Goal: Task Accomplishment & Management: Manage account settings

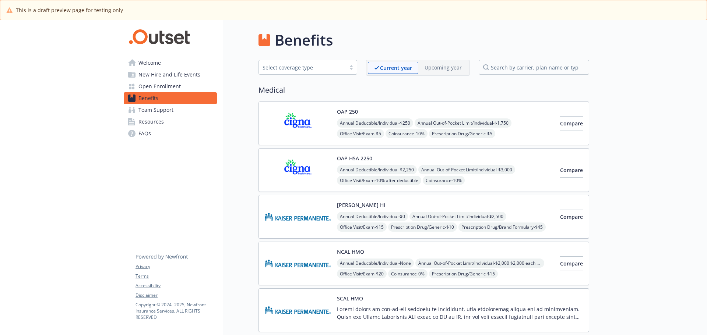
click at [169, 87] on span "Open Enrollment" at bounding box center [159, 87] width 42 height 12
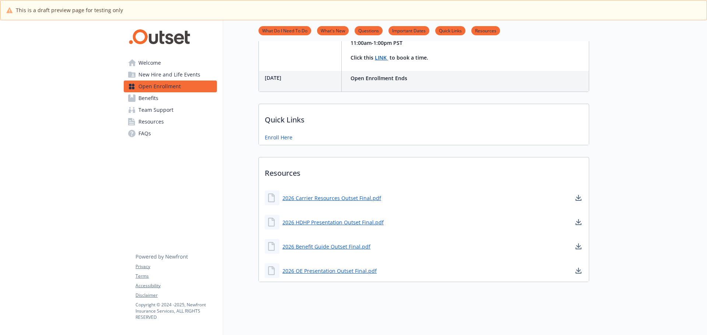
scroll to position [291, 0]
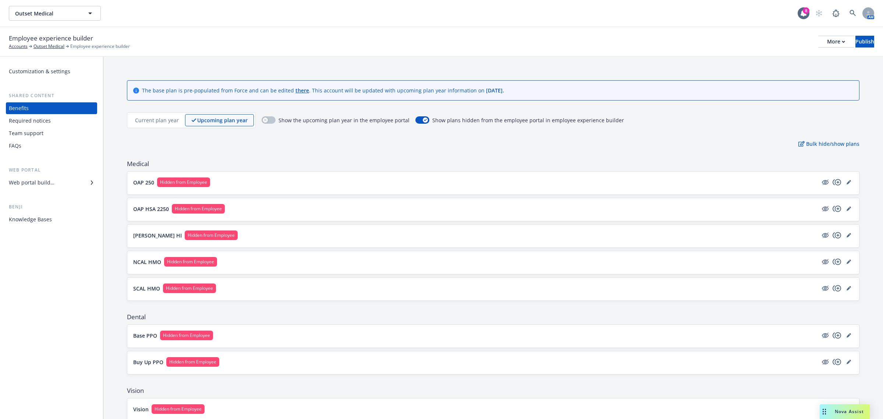
click at [48, 183] on div "Web portal builder" at bounding box center [32, 183] width 46 height 12
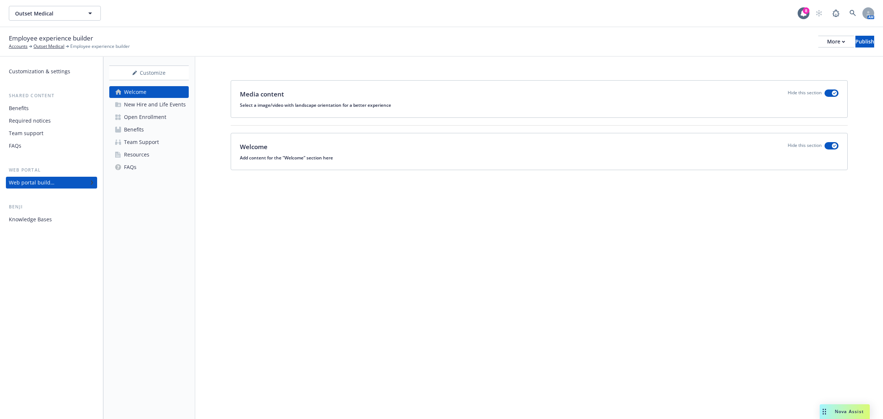
click at [158, 115] on div "Open Enrollment" at bounding box center [145, 117] width 42 height 12
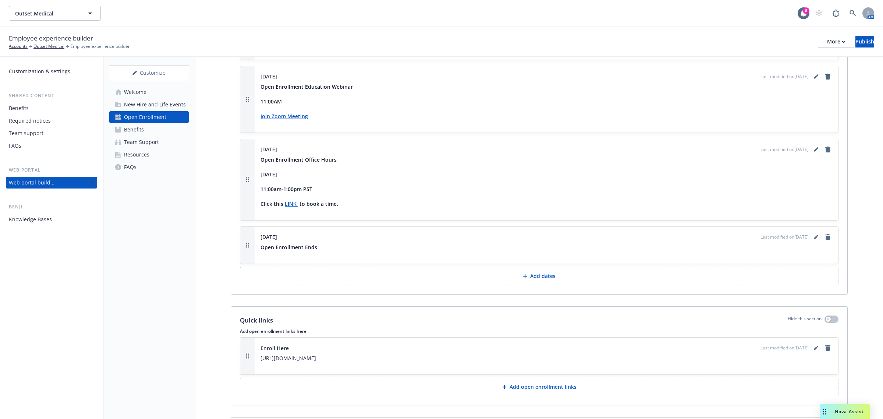
scroll to position [976, 0]
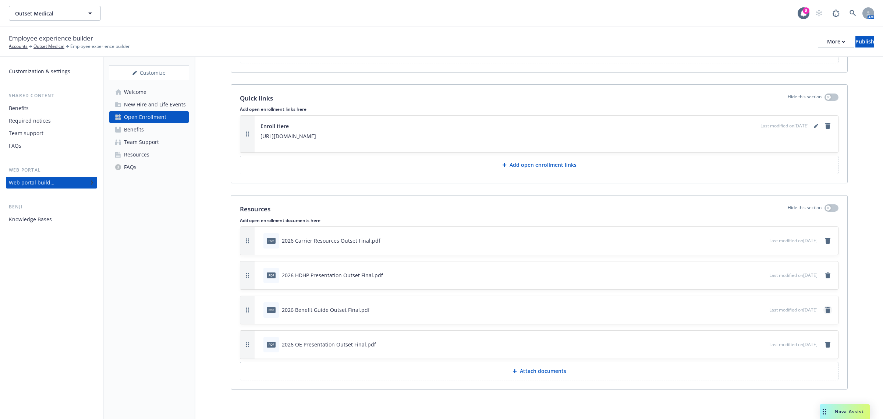
click at [825, 307] on icon "remove" at bounding box center [828, 310] width 6 height 6
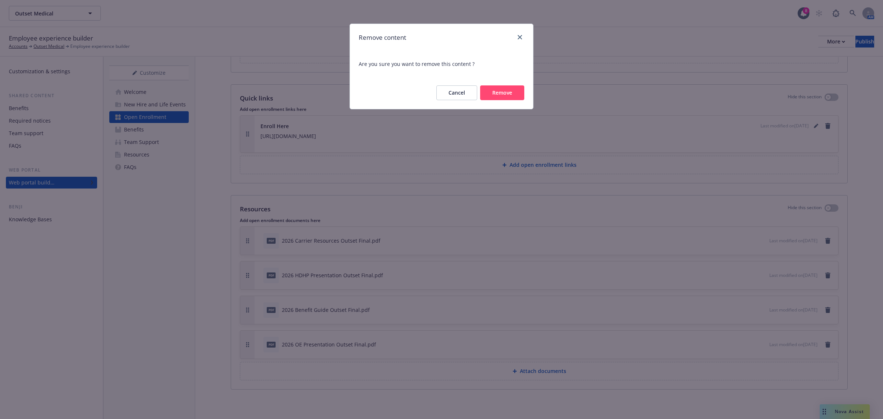
click at [513, 95] on button "Remove" at bounding box center [502, 92] width 44 height 15
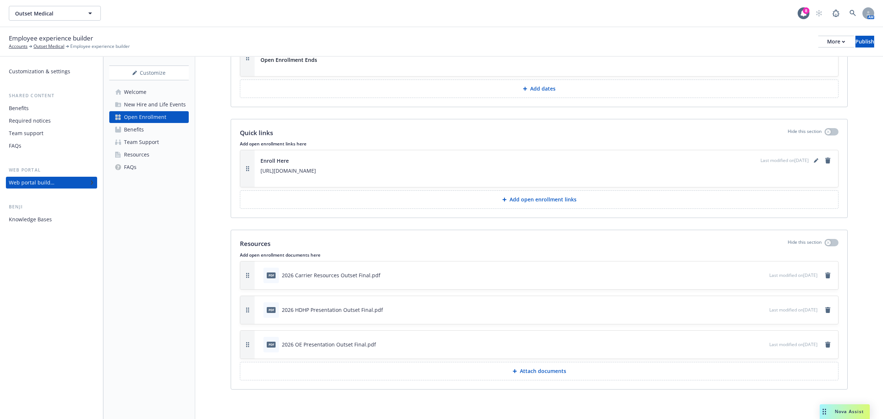
click at [534, 372] on p "Attach documents" at bounding box center [543, 370] width 46 height 7
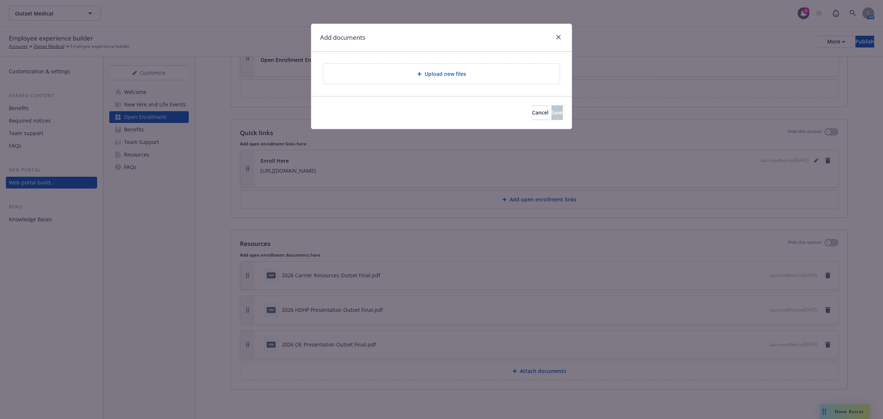
click at [474, 77] on div "Upload new files" at bounding box center [441, 74] width 224 height 8
click at [428, 70] on span "Upload new files" at bounding box center [446, 74] width 42 height 8
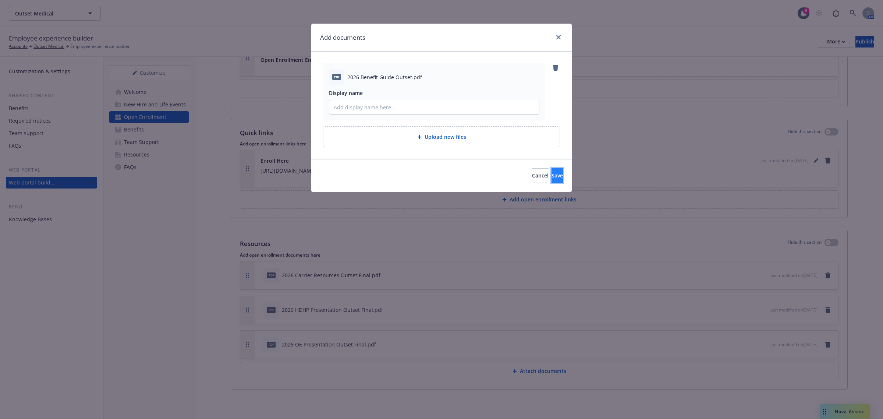
click at [552, 175] on button "Save" at bounding box center [557, 175] width 11 height 15
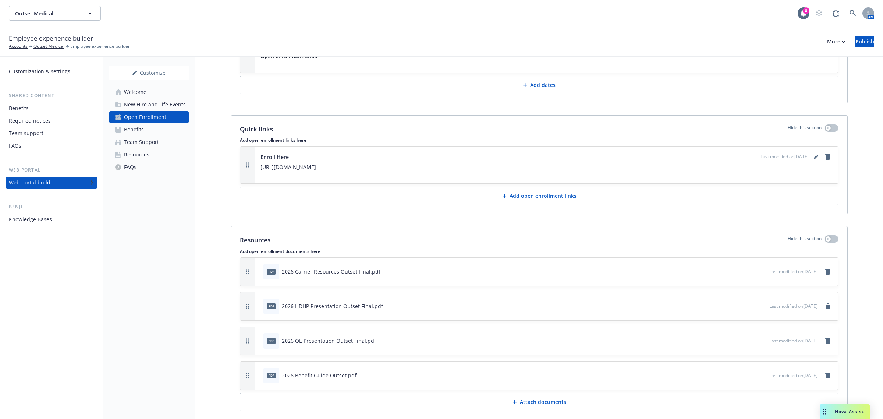
scroll to position [976, 0]
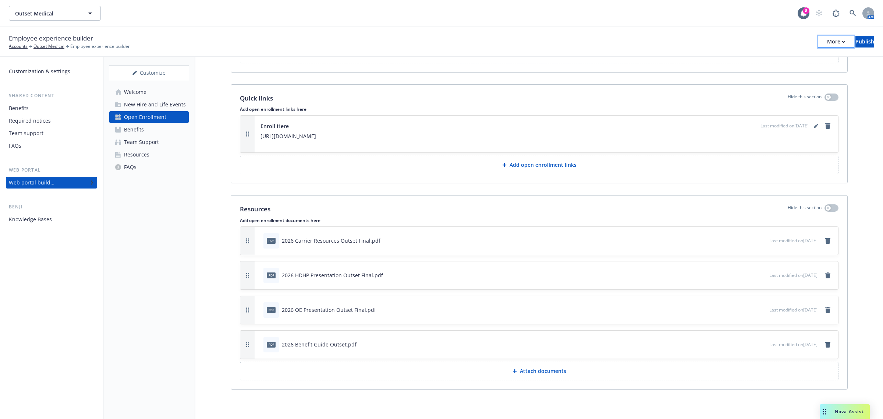
click at [827, 40] on div "More" at bounding box center [836, 41] width 18 height 11
click at [755, 72] on link "Copy portal link" at bounding box center [775, 72] width 109 height 15
click at [138, 127] on div "Benefits" at bounding box center [134, 130] width 20 height 12
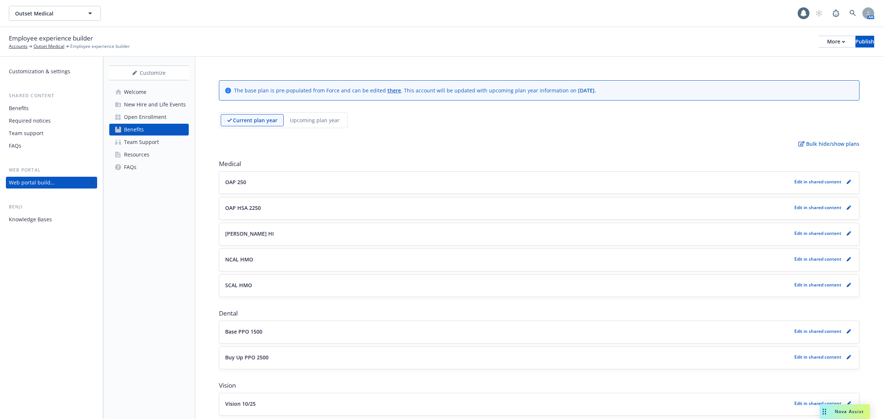
click at [318, 115] on div "Upcoming plan year" at bounding box center [315, 120] width 62 height 12
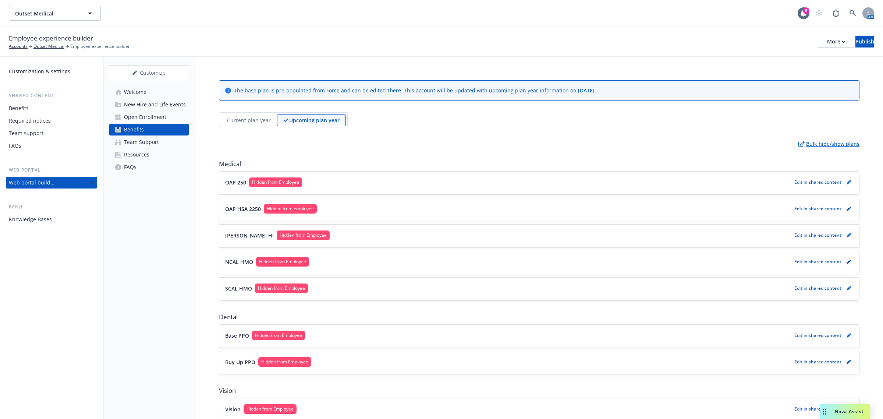
click at [839, 145] on p "Bulk hide/show plans" at bounding box center [829, 144] width 61 height 8
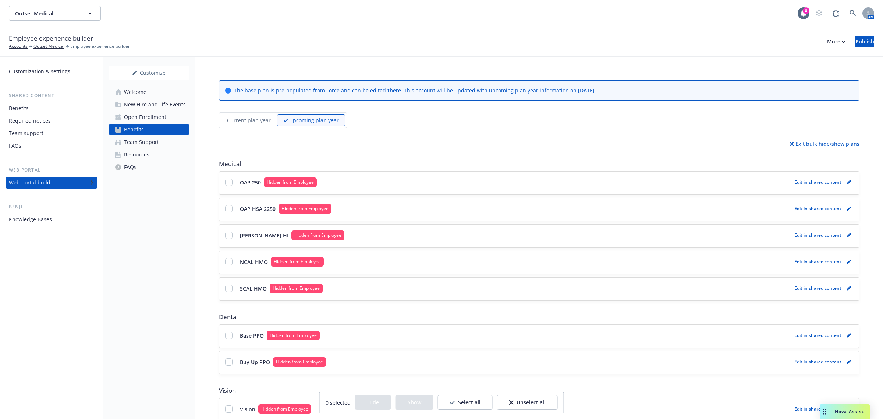
click at [468, 404] on p "Select all" at bounding box center [469, 402] width 22 height 7
checkbox input "true"
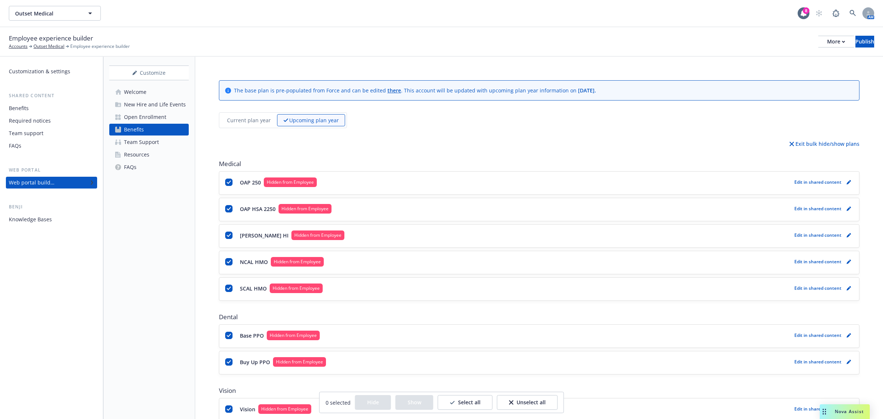
checkbox input "true"
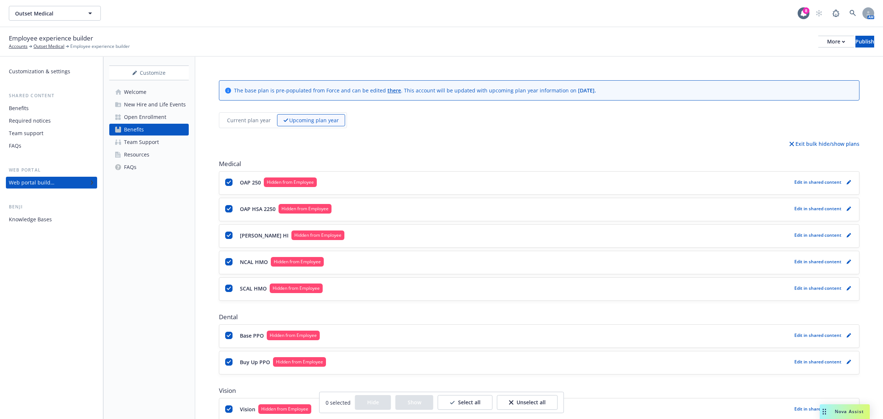
checkbox input "true"
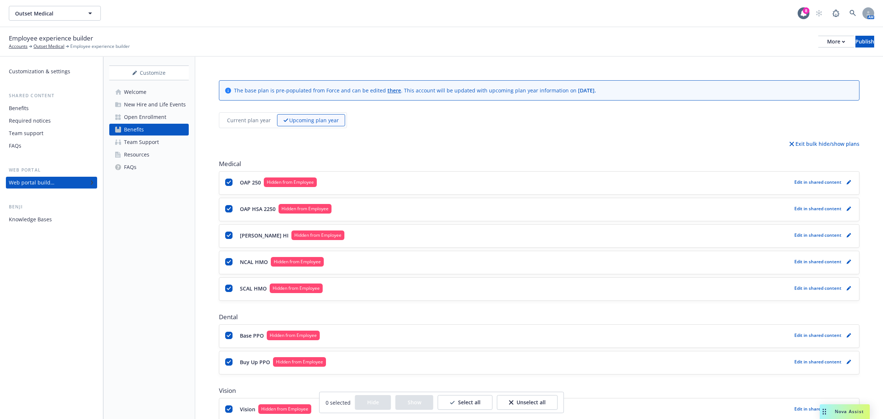
checkbox input "true"
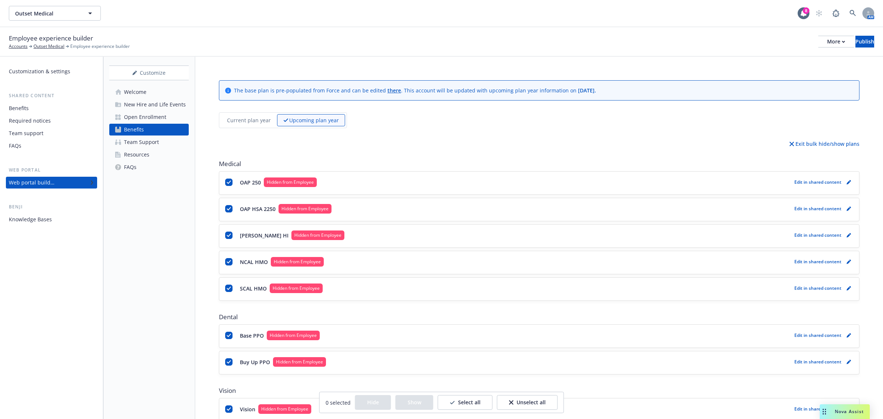
checkbox input "true"
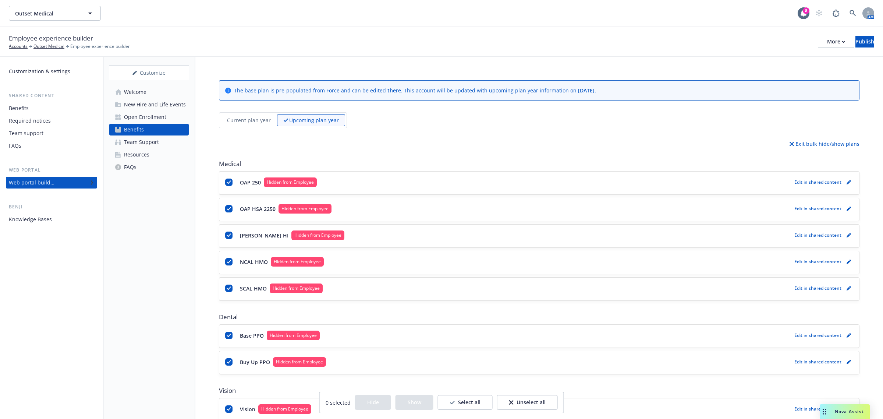
checkbox input "true"
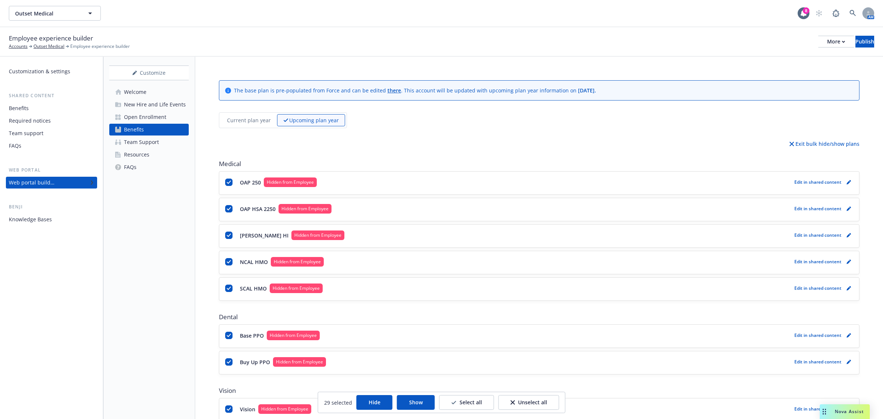
click at [418, 404] on button "Show" at bounding box center [416, 402] width 38 height 15
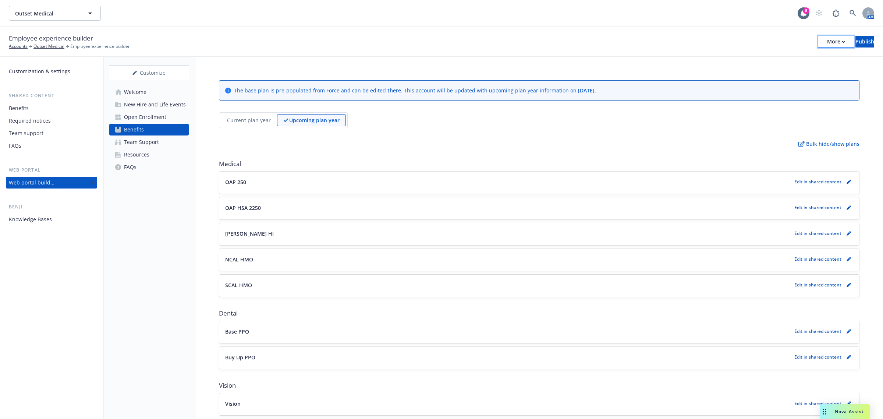
click at [827, 38] on div "More" at bounding box center [836, 41] width 18 height 11
click at [803, 70] on link "Copy portal link" at bounding box center [775, 72] width 109 height 15
click at [827, 39] on div "More" at bounding box center [836, 41] width 18 height 11
click at [768, 56] on link "Copy preview link" at bounding box center [775, 57] width 109 height 15
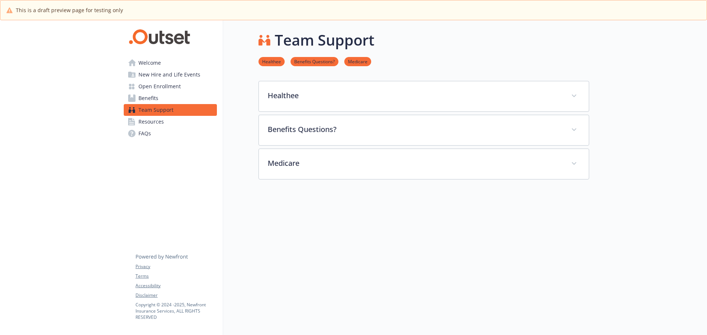
click at [169, 89] on span "Open Enrollment" at bounding box center [159, 87] width 42 height 12
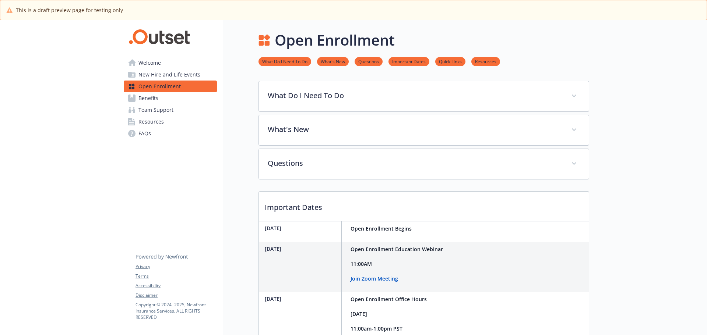
click at [160, 98] on link "Benefits" at bounding box center [170, 98] width 93 height 12
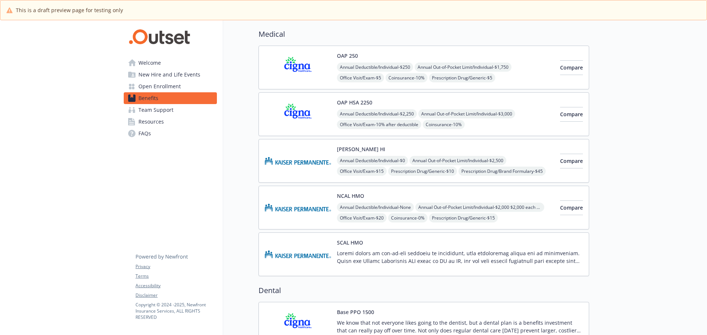
scroll to position [74, 0]
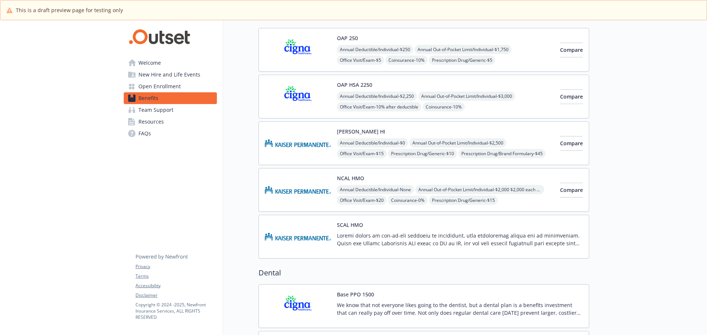
click at [152, 120] on span "Resources" at bounding box center [150, 122] width 25 height 12
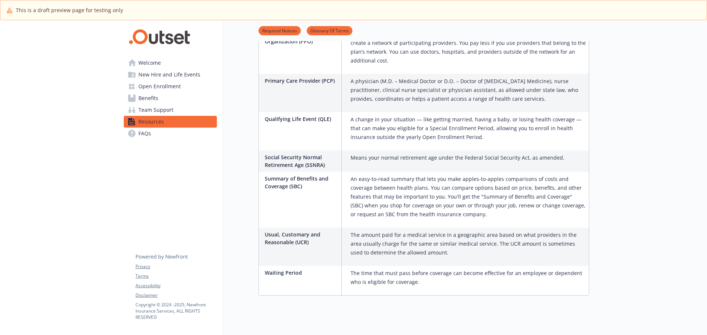
scroll to position [1185, 0]
click at [171, 137] on link "FAQs" at bounding box center [170, 134] width 93 height 12
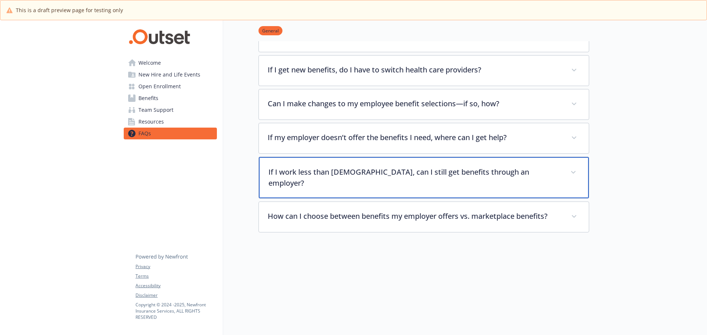
scroll to position [213, 0]
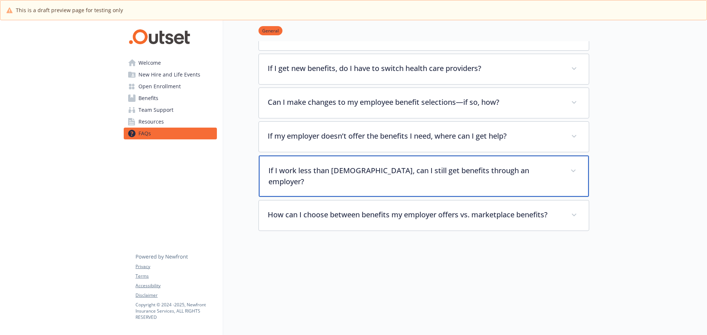
click at [444, 174] on p "If I work less than full time, can I still get benefits through an employer?" at bounding box center [414, 176] width 293 height 22
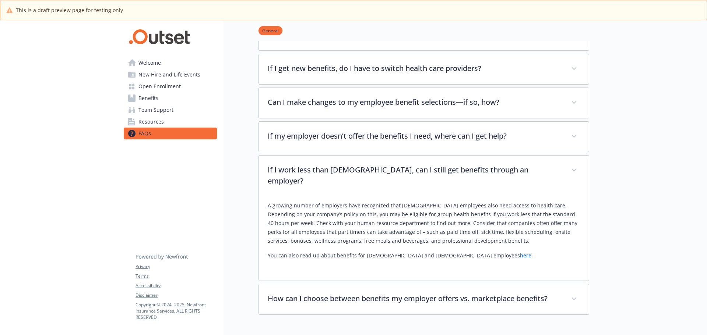
click at [520, 252] on link "here" at bounding box center [525, 255] width 11 height 7
click at [180, 88] on link "Open Enrollment" at bounding box center [170, 87] width 93 height 12
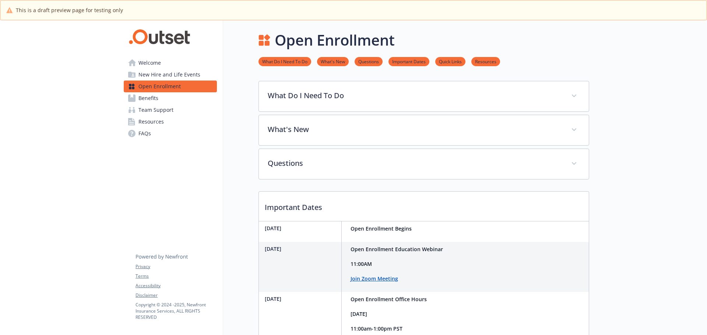
click at [164, 71] on span "New Hire and Life Events" at bounding box center [169, 75] width 62 height 12
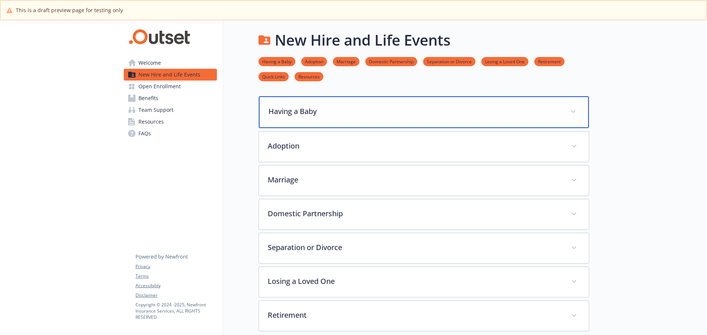
click at [432, 118] on div "Having a Baby" at bounding box center [424, 112] width 330 height 32
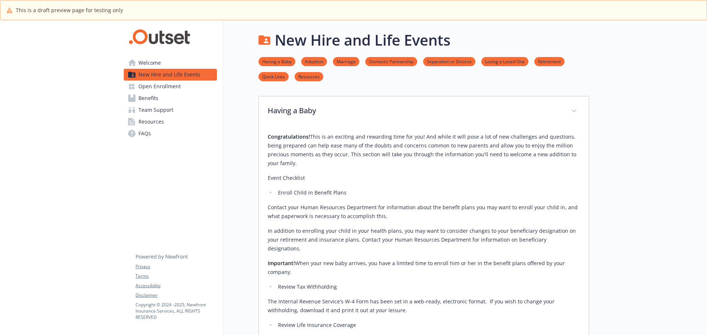
click at [187, 64] on link "Welcome" at bounding box center [170, 63] width 93 height 12
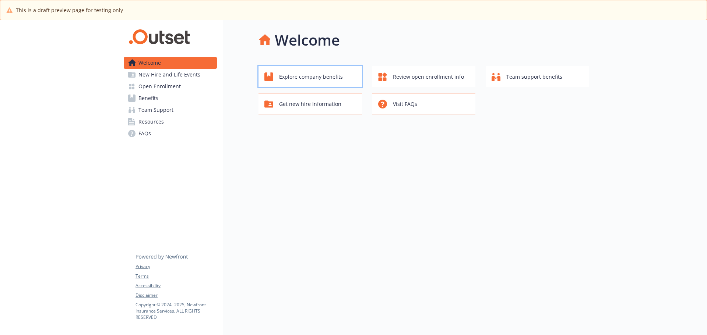
click at [306, 76] on span "Explore company benefits" at bounding box center [311, 77] width 64 height 14
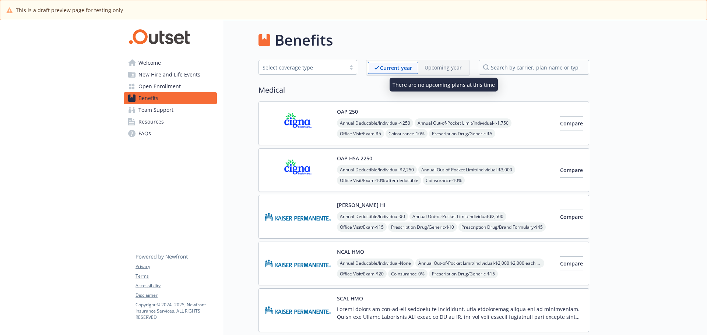
click at [454, 68] on p "Upcoming year" at bounding box center [442, 68] width 37 height 8
click at [180, 84] on link "Open Enrollment" at bounding box center [170, 87] width 93 height 12
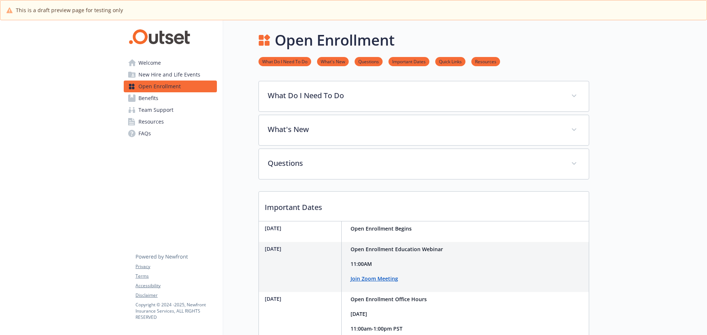
click at [157, 93] on span "Benefits" at bounding box center [148, 98] width 20 height 12
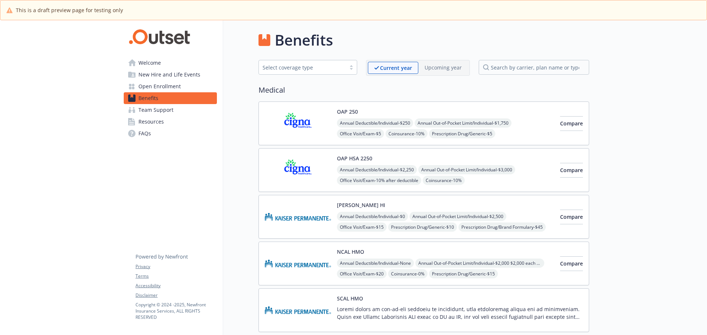
click at [179, 91] on span "Open Enrollment" at bounding box center [159, 87] width 42 height 12
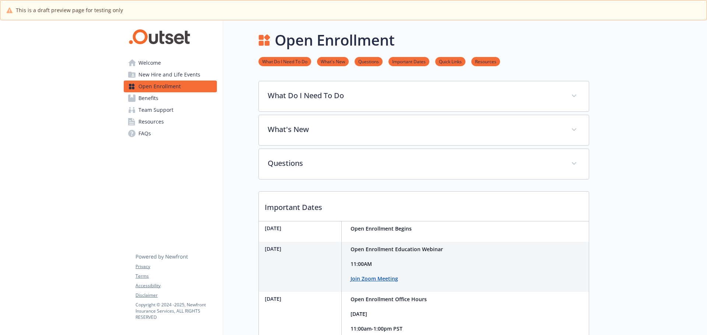
click at [188, 98] on link "Benefits" at bounding box center [170, 98] width 93 height 12
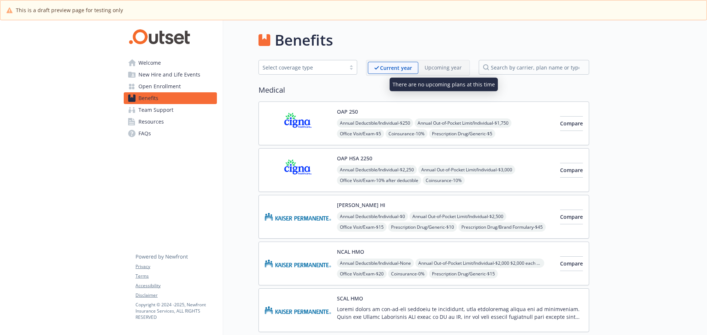
click at [431, 67] on p "Upcoming year" at bounding box center [442, 68] width 37 height 8
click at [176, 64] on link "Welcome" at bounding box center [170, 63] width 93 height 12
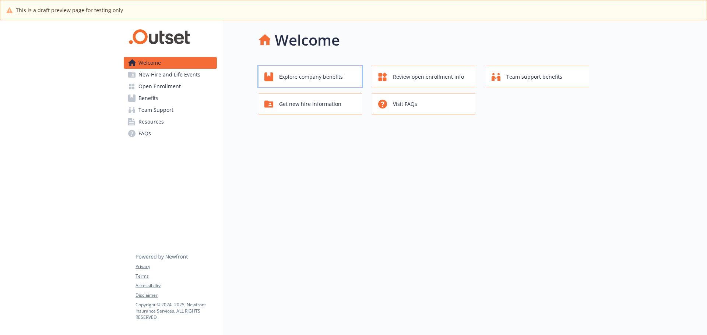
click at [293, 79] on span "Explore company benefits" at bounding box center [311, 77] width 64 height 14
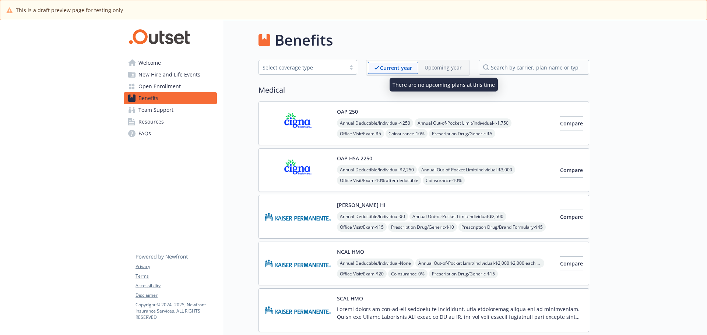
click at [452, 63] on div "Upcoming year" at bounding box center [443, 67] width 50 height 11
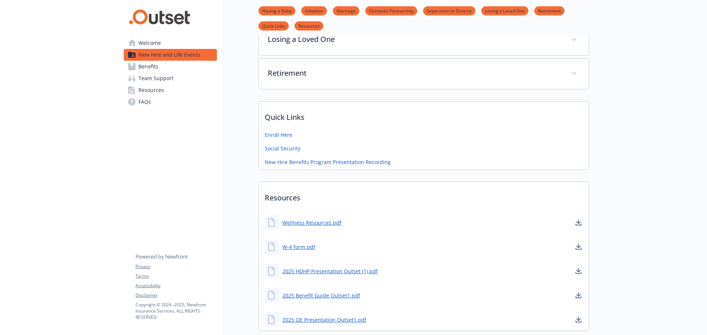
scroll to position [275, 0]
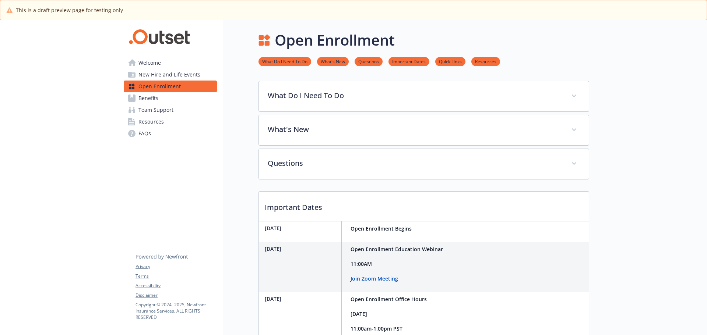
click at [167, 101] on link "Benefits" at bounding box center [170, 98] width 93 height 12
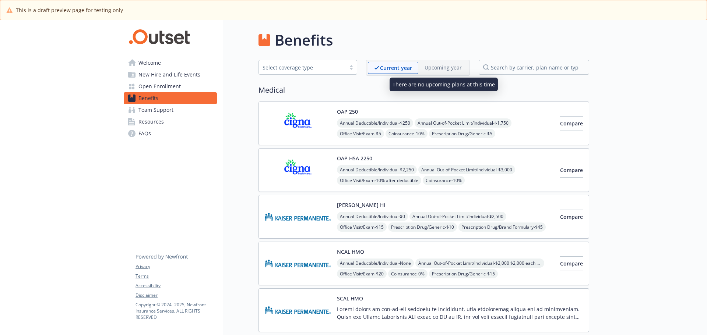
click at [435, 65] on p "Upcoming year" at bounding box center [442, 68] width 37 height 8
click at [181, 109] on link "Team Support" at bounding box center [170, 110] width 93 height 12
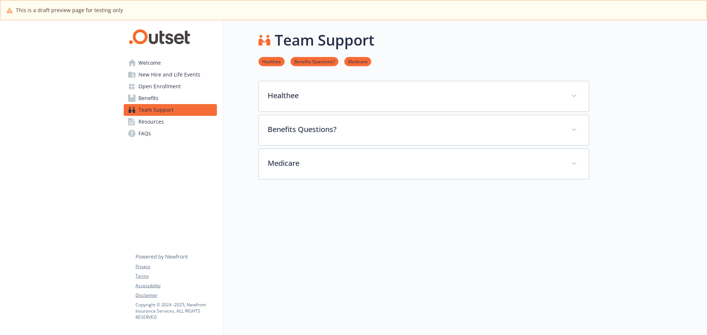
click at [179, 98] on link "Benefits" at bounding box center [170, 98] width 93 height 12
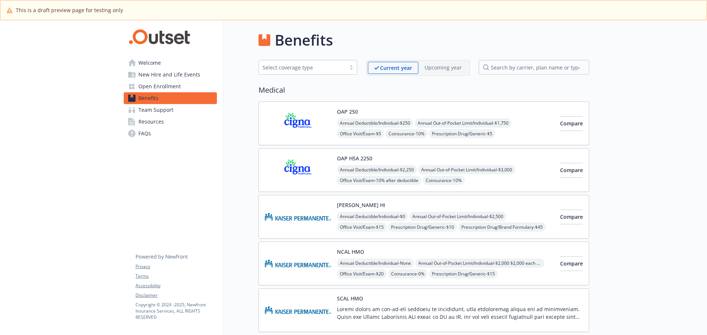
click at [177, 110] on link "Team Support" at bounding box center [170, 110] width 93 height 12
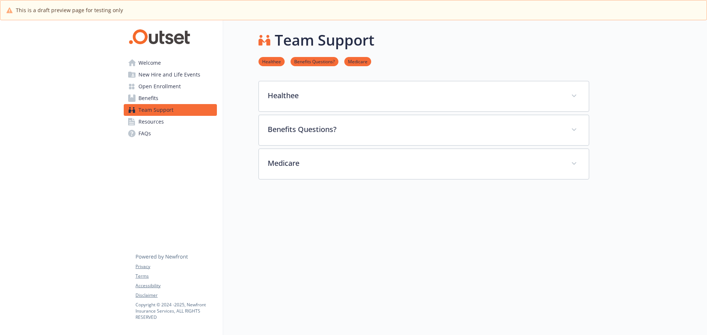
click at [176, 96] on link "Benefits" at bounding box center [170, 98] width 93 height 12
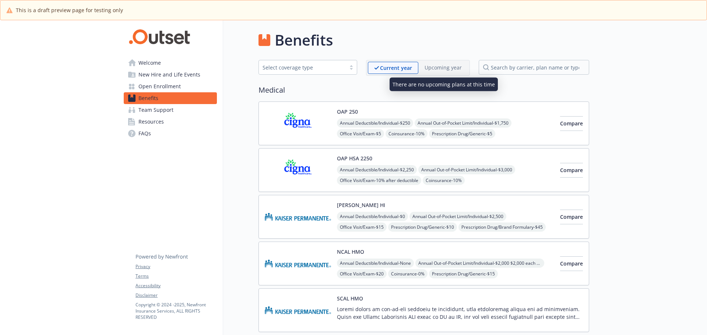
click at [436, 68] on p "Upcoming year" at bounding box center [442, 68] width 37 height 8
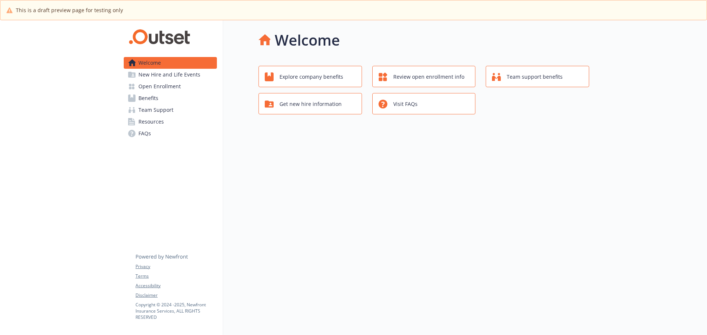
click at [174, 86] on span "Open Enrollment" at bounding box center [159, 87] width 42 height 12
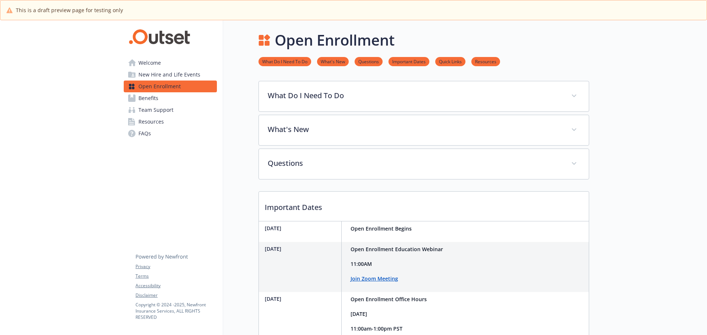
click at [188, 93] on link "Benefits" at bounding box center [170, 98] width 93 height 12
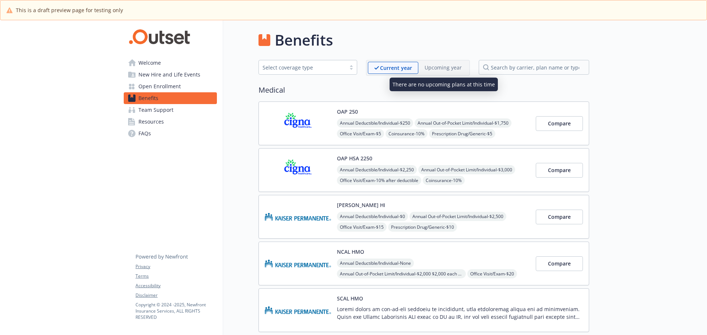
click at [431, 65] on p "Upcoming year" at bounding box center [442, 68] width 37 height 8
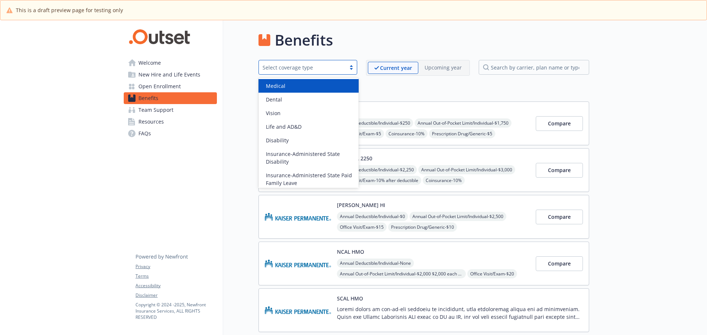
click at [302, 66] on div "Select coverage type" at bounding box center [301, 68] width 79 height 8
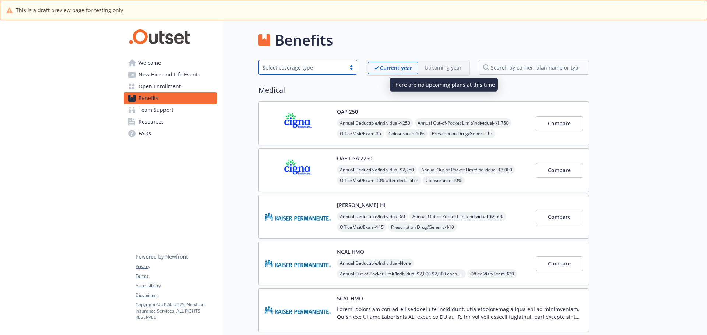
click at [444, 72] on div "Upcoming year" at bounding box center [443, 67] width 50 height 11
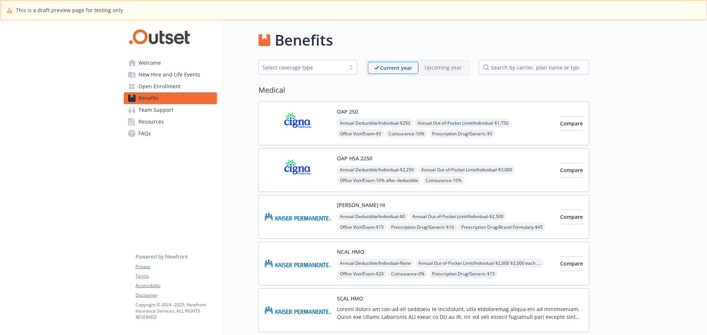
click at [173, 84] on span "Open Enrollment" at bounding box center [159, 87] width 42 height 12
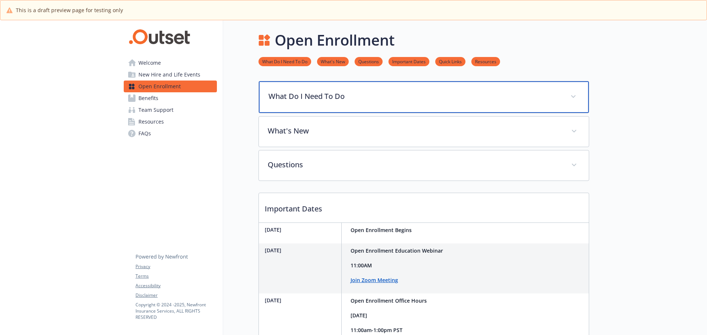
click at [301, 93] on p "What Do I Need To Do" at bounding box center [414, 96] width 293 height 11
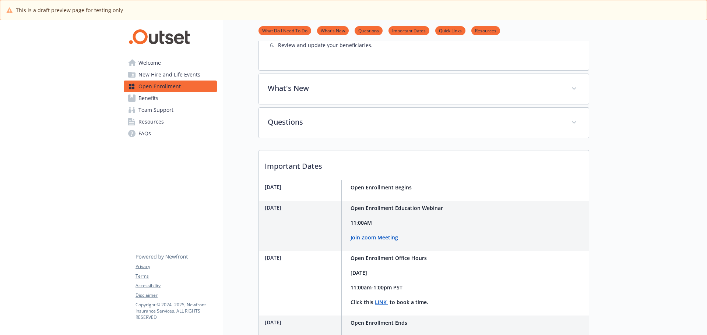
scroll to position [294, 0]
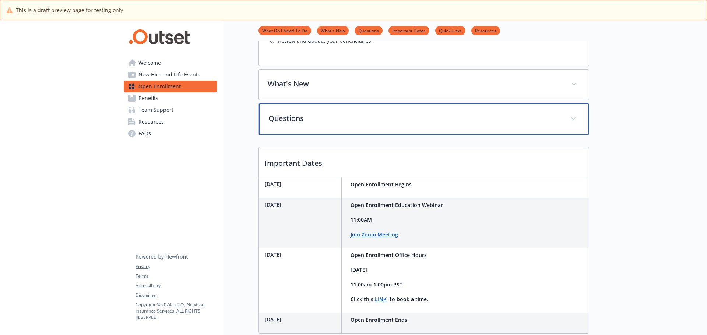
click at [309, 107] on div "Questions" at bounding box center [424, 119] width 330 height 32
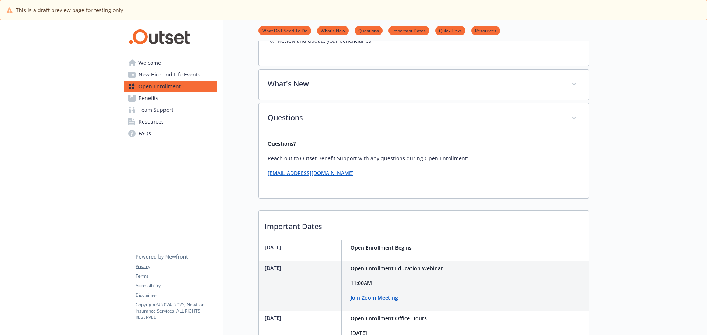
click at [171, 100] on link "Benefits" at bounding box center [170, 98] width 93 height 12
